Goal: Task Accomplishment & Management: Manage account settings

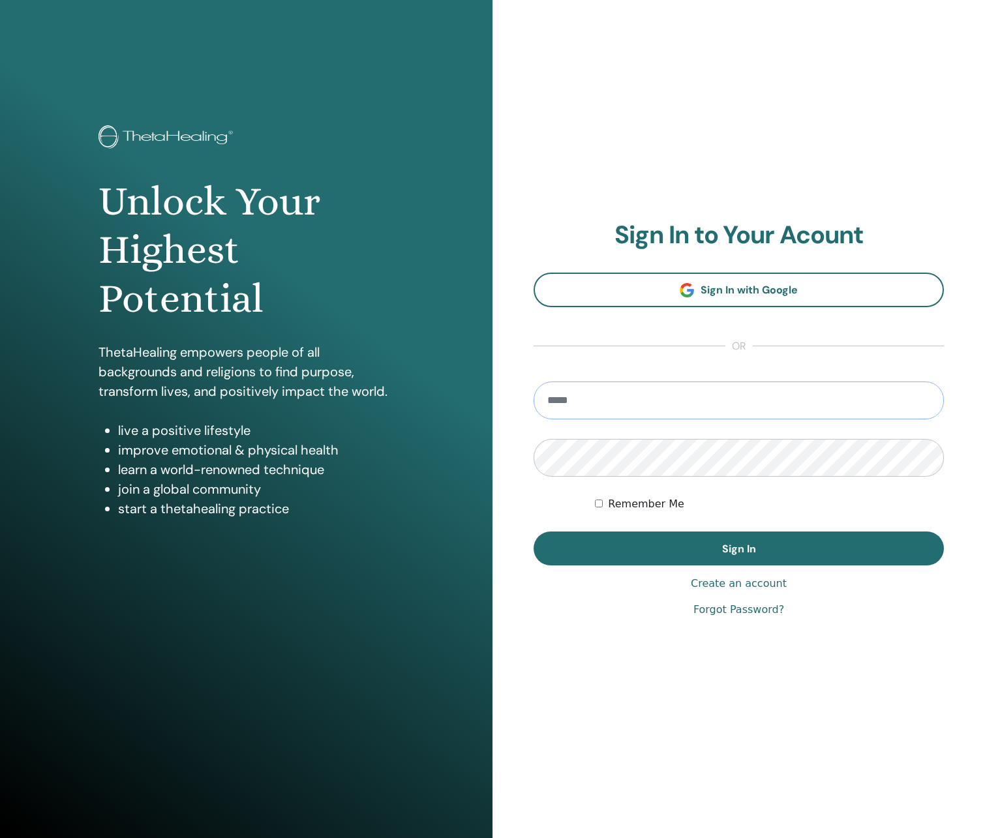
type input "**********"
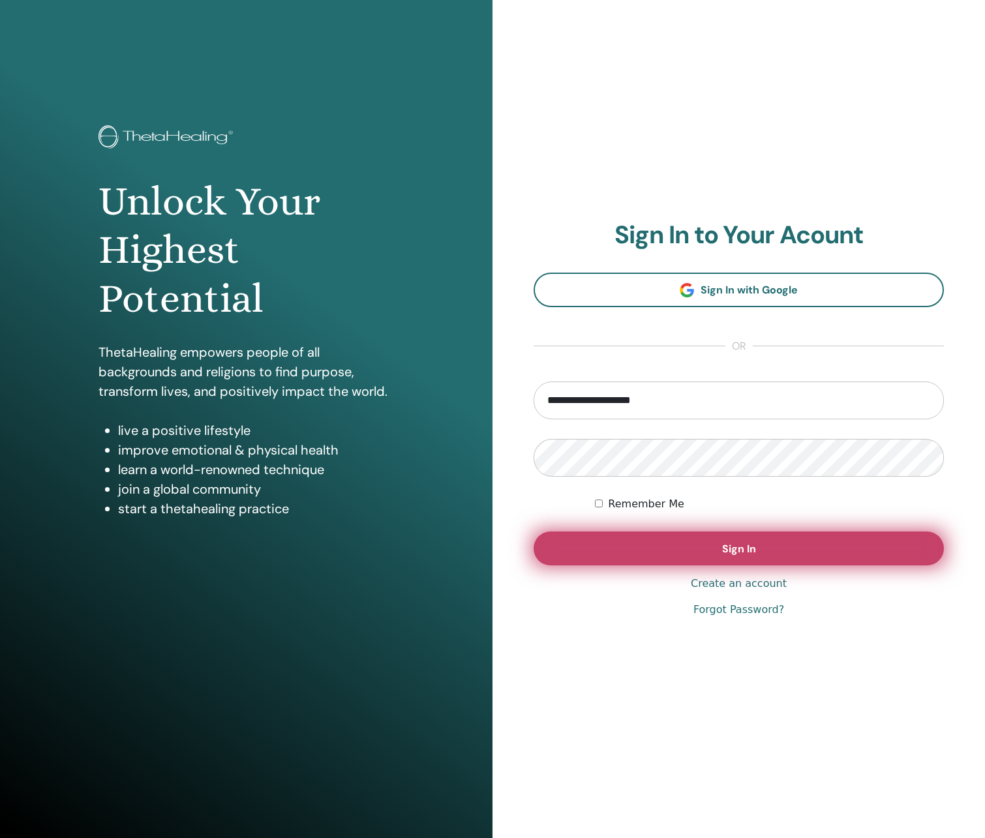
click at [691, 551] on button "Sign In" at bounding box center [739, 549] width 410 height 34
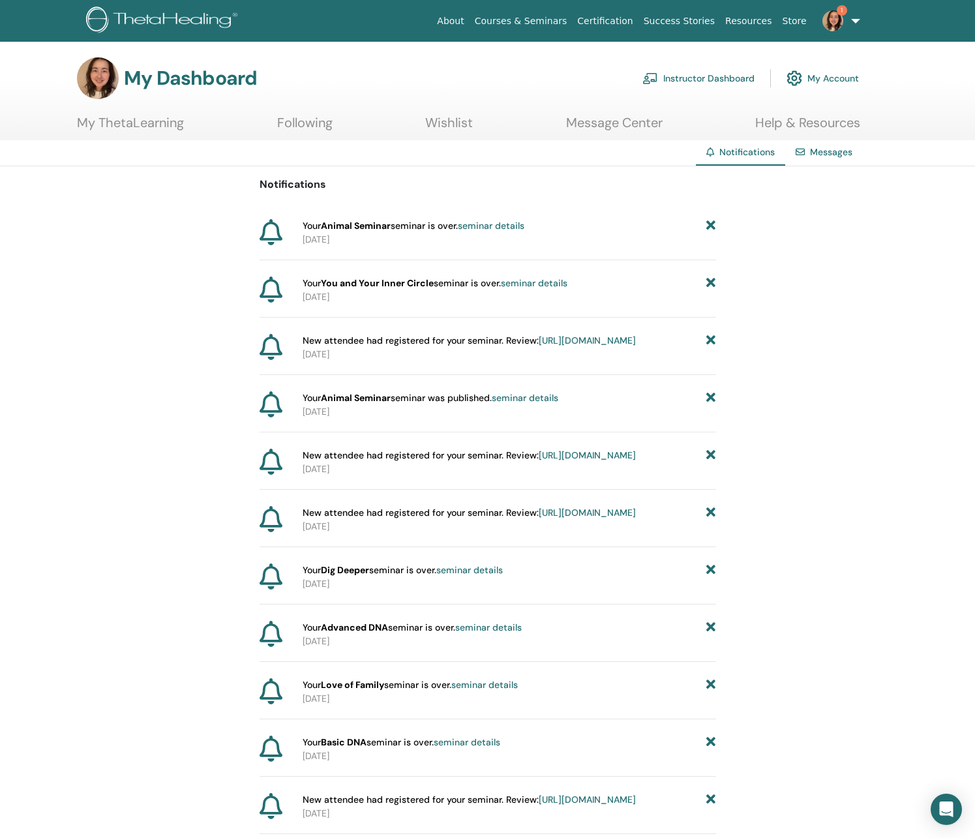
click at [494, 226] on link "seminar details" at bounding box center [491, 226] width 67 height 12
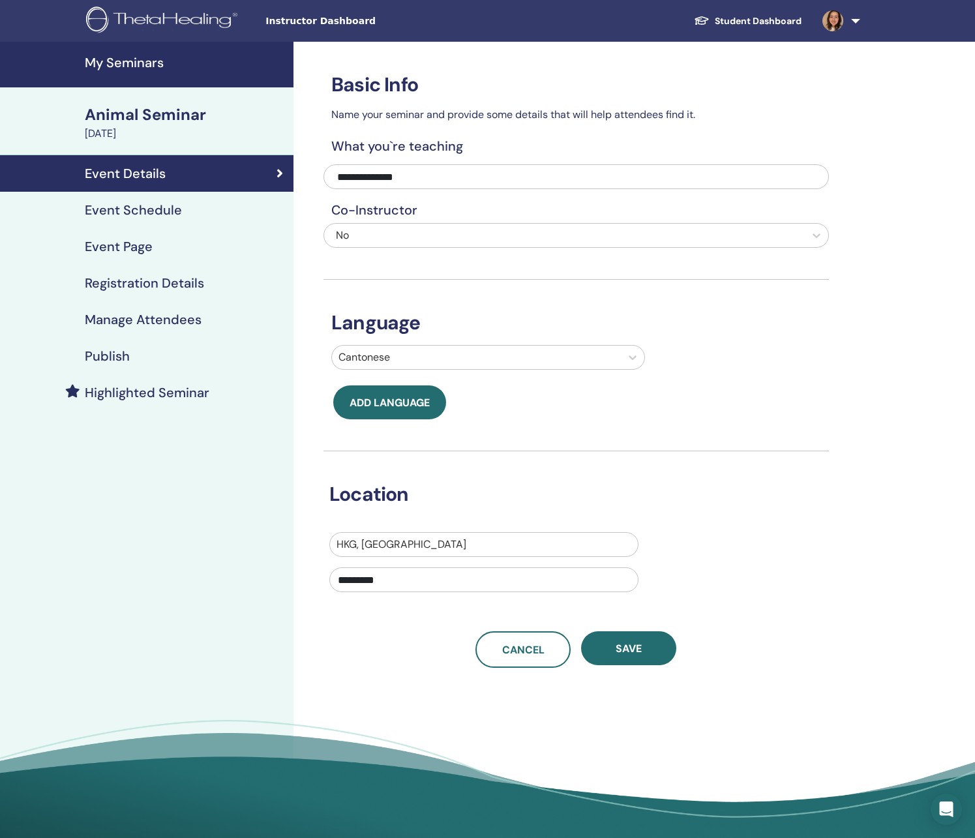
click at [198, 280] on h4 "Registration Details" at bounding box center [144, 283] width 119 height 16
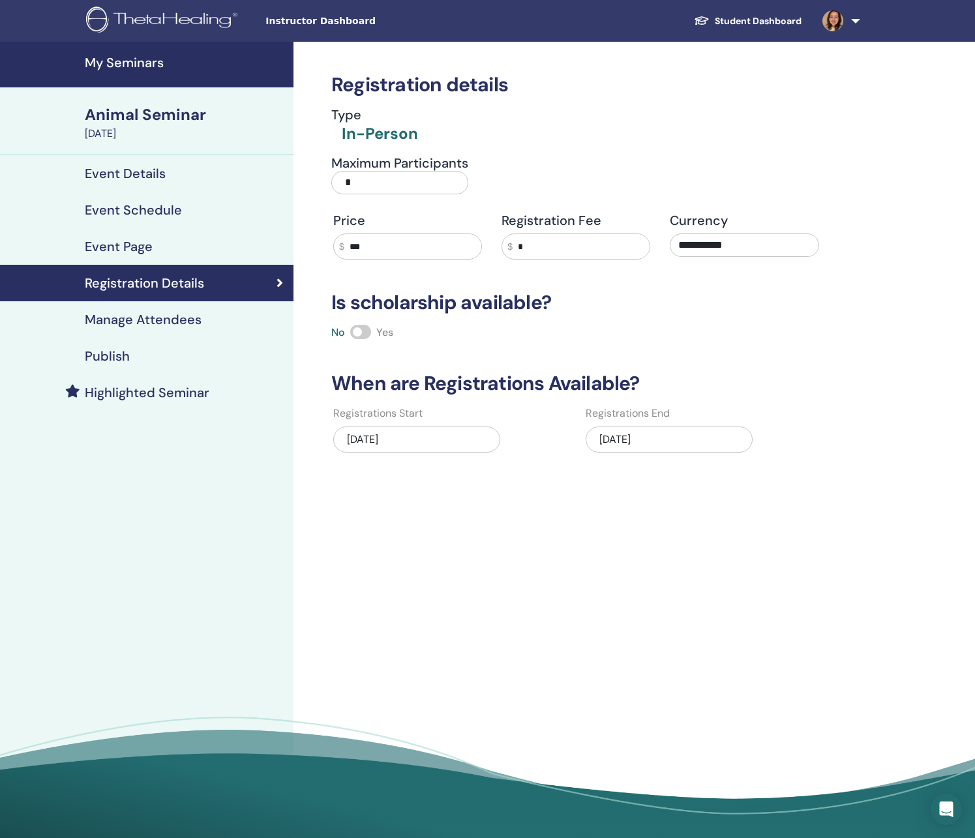
click at [164, 329] on link "Manage Attendees" at bounding box center [147, 319] width 294 height 37
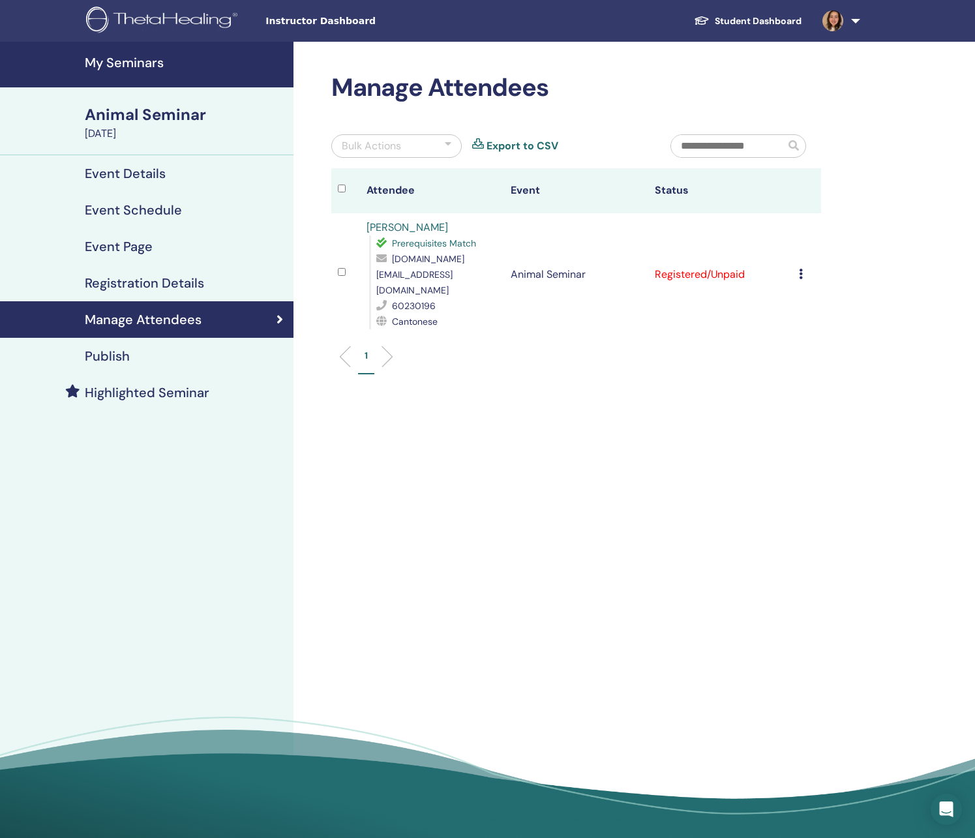
click at [804, 267] on div "Cancel Registration Do not auto-certify Mark as Paid Mark as Unpaid Mark as Abs…" at bounding box center [807, 275] width 16 height 16
click at [855, 273] on p "Cancel Registration" at bounding box center [819, 277] width 103 height 16
click at [584, 513] on div "Manage Attendees Bulk Actions Export to CSV Attendee Event Status maggie li Pre…" at bounding box center [619, 445] width 650 height 806
click at [134, 24] on img at bounding box center [164, 21] width 156 height 29
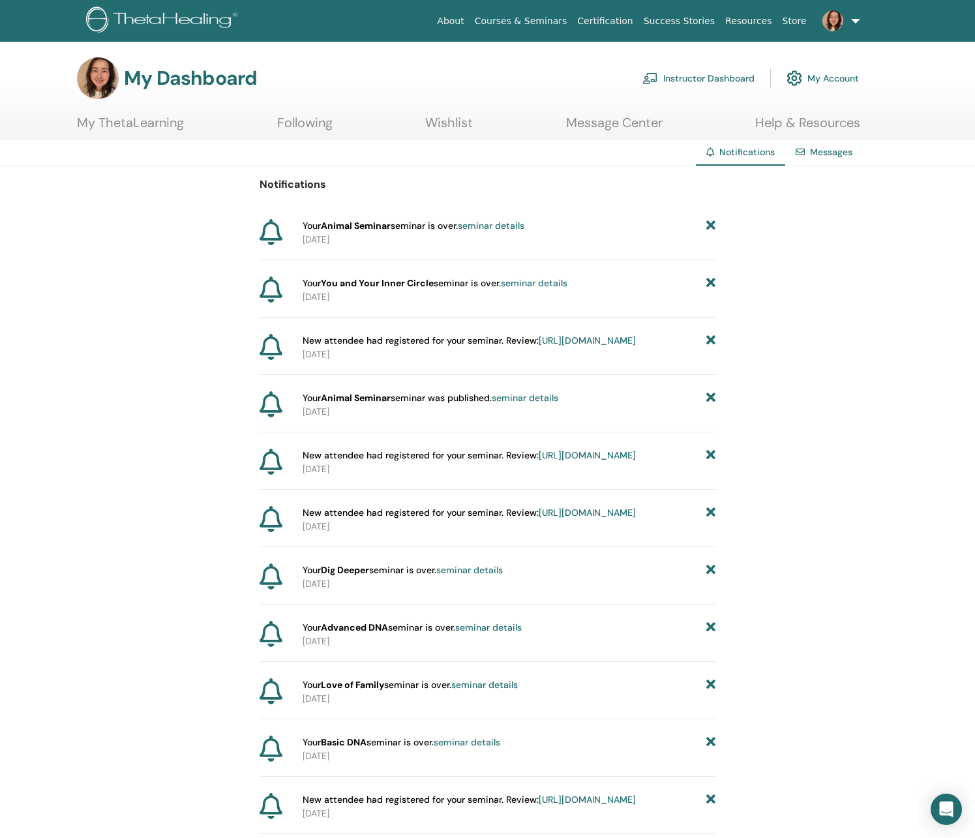
click at [476, 229] on link "seminar details" at bounding box center [491, 226] width 67 height 12
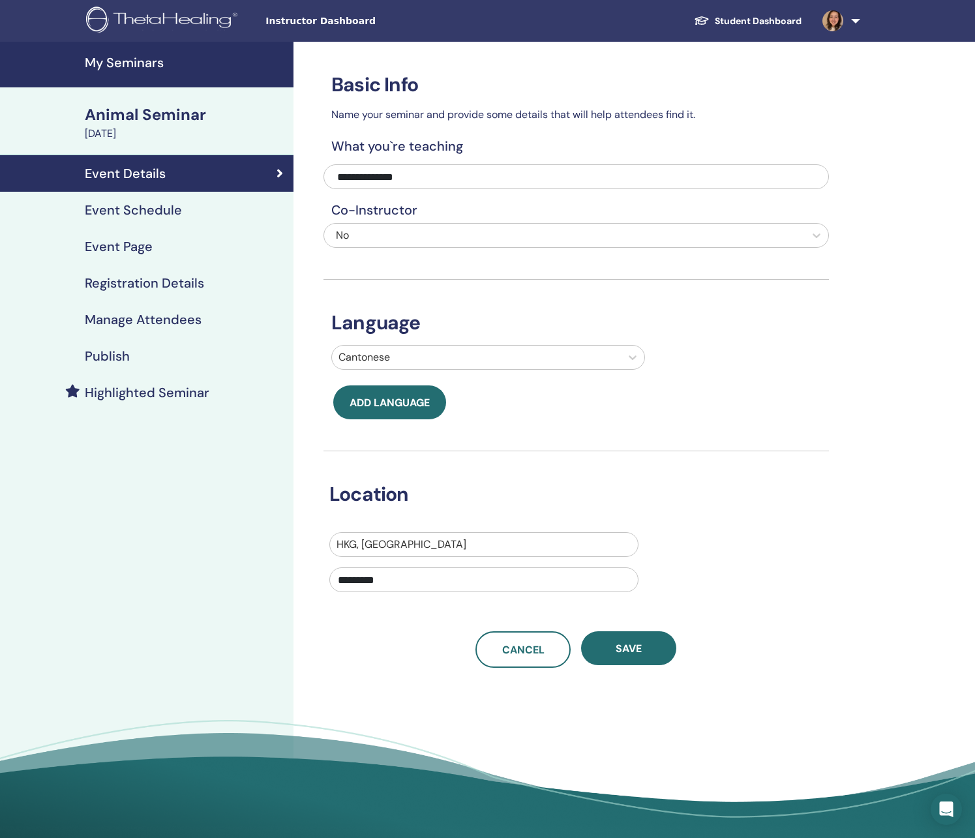
click at [138, 63] on h4 "My Seminars" at bounding box center [185, 63] width 201 height 16
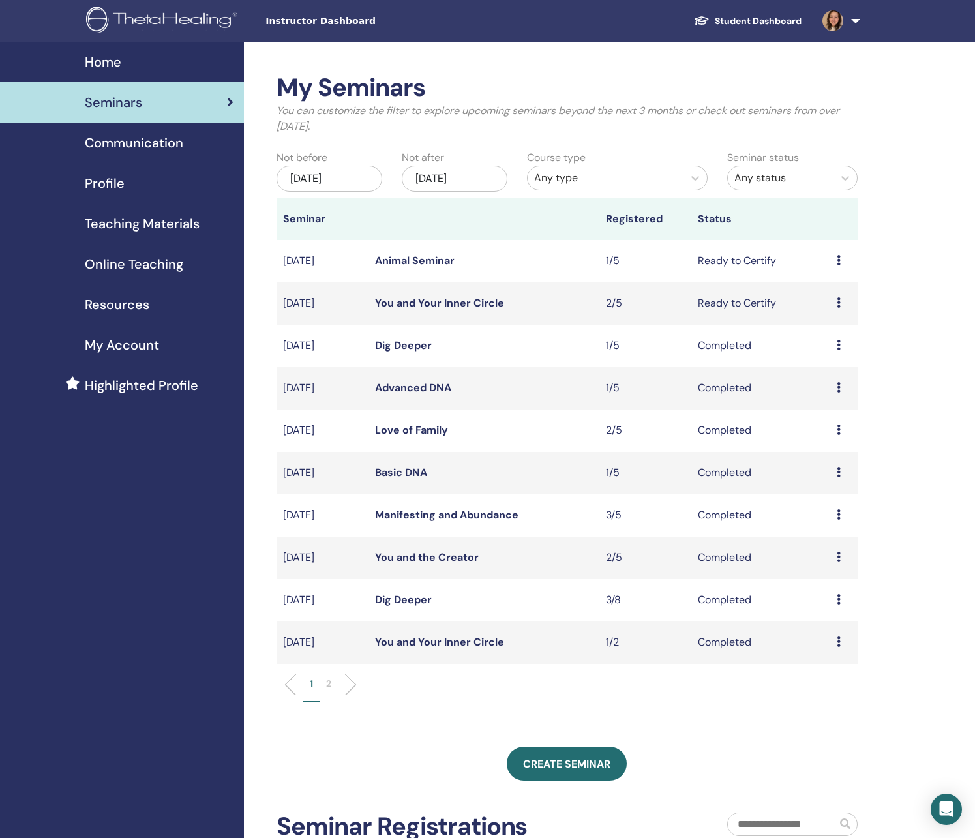
click at [840, 259] on icon at bounding box center [839, 260] width 4 height 10
click at [833, 329] on p "Cancel" at bounding box center [833, 329] width 50 height 16
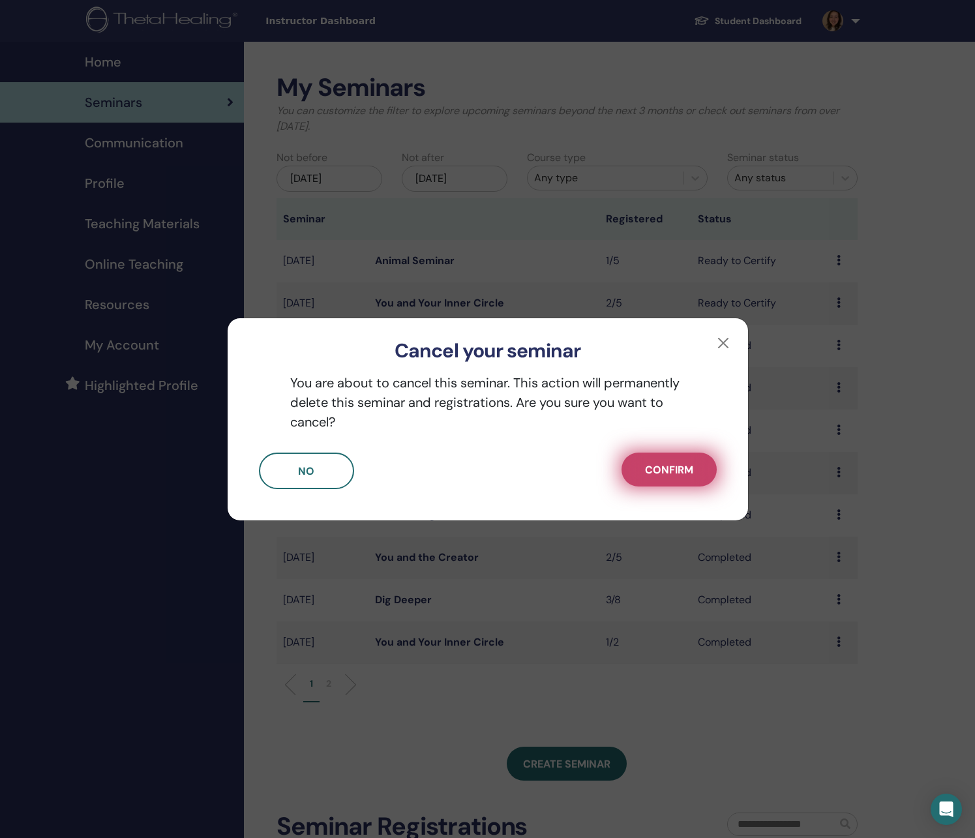
click at [683, 479] on button "Confirm" at bounding box center [669, 470] width 95 height 34
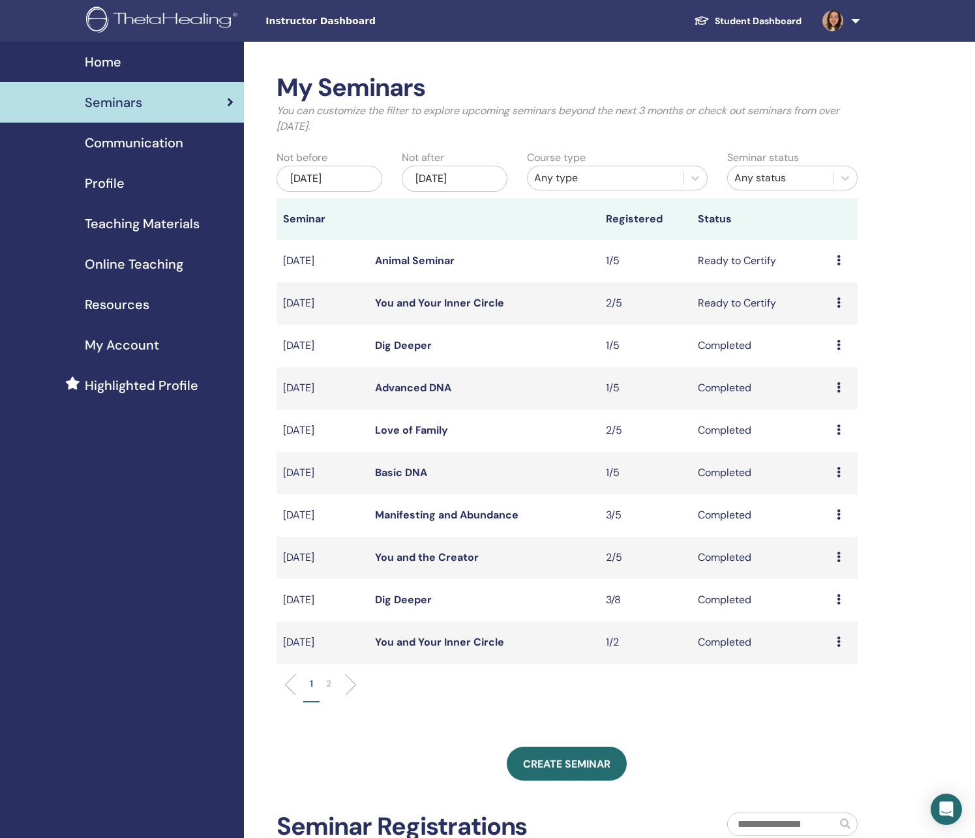
click at [894, 460] on div "My Seminars You can customize the filter to explore upcoming seminars beyond th…" at bounding box center [609, 556] width 731 height 1029
click at [174, 23] on img at bounding box center [164, 21] width 156 height 29
